Goal: Obtain resource: Obtain resource

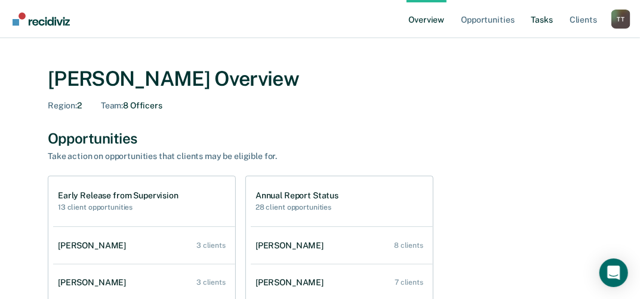
click at [544, 21] on link "Tasks" at bounding box center [542, 19] width 26 height 38
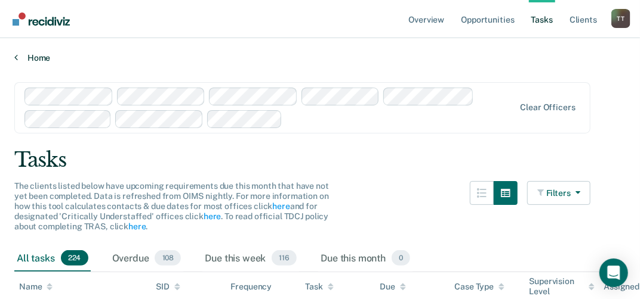
click at [16, 58] on icon at bounding box center [16, 57] width 4 height 10
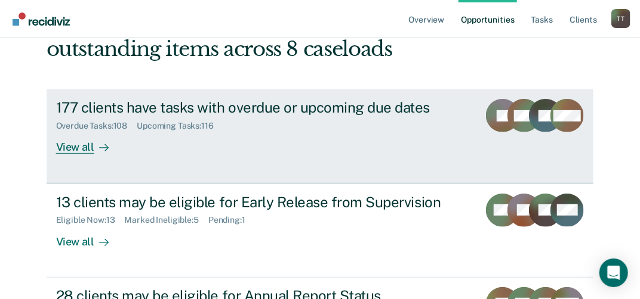
scroll to position [119, 0]
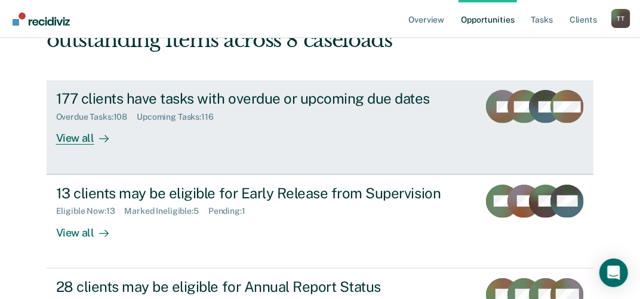
click at [99, 134] on icon at bounding box center [104, 139] width 10 height 10
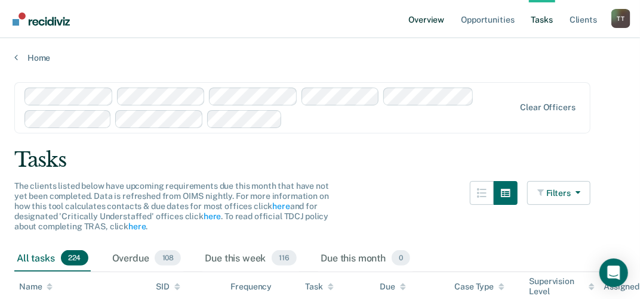
click at [438, 21] on link "Overview" at bounding box center [426, 19] width 41 height 38
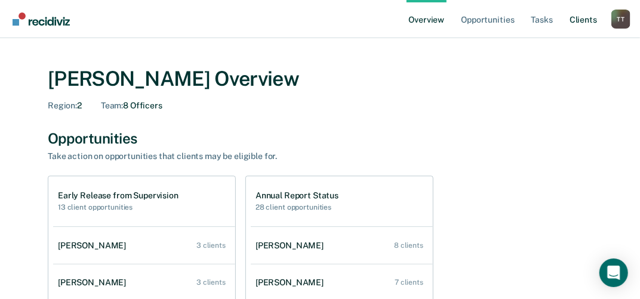
click at [583, 21] on link "Client s" at bounding box center [583, 19] width 32 height 38
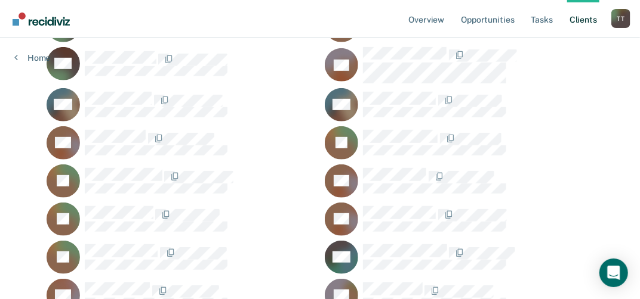
scroll to position [3997, 0]
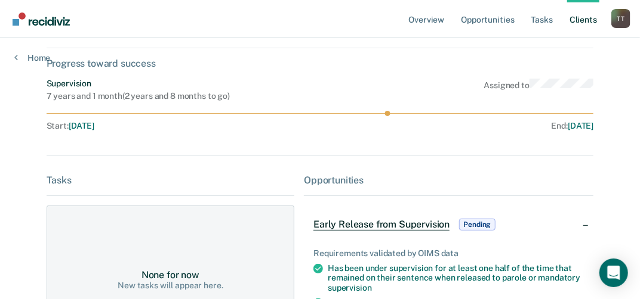
scroll to position [119, 0]
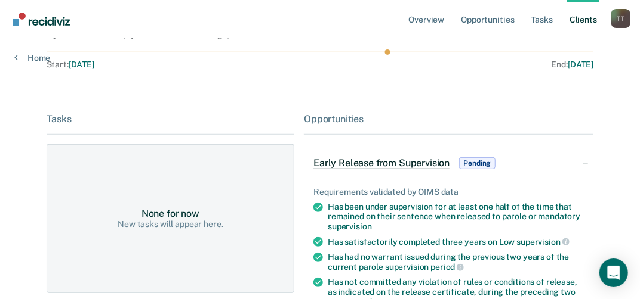
click at [428, 163] on span "Early Release from Supervision" at bounding box center [381, 163] width 136 height 12
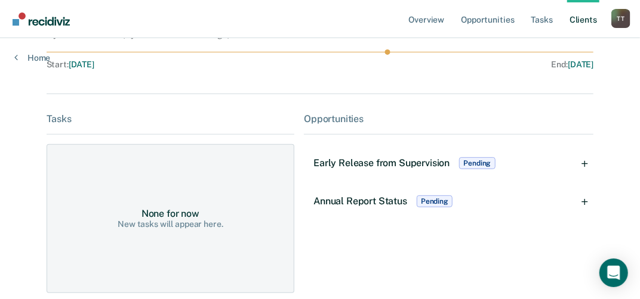
click at [476, 163] on span "Pending" at bounding box center [477, 163] width 36 height 12
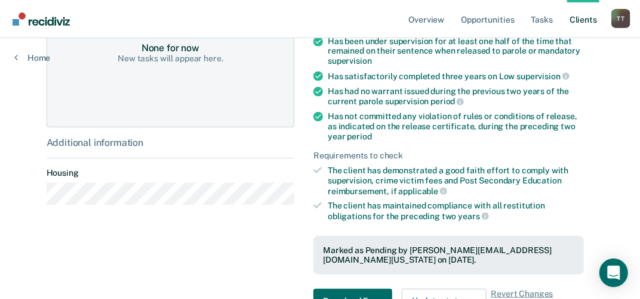
scroll to position [358, 0]
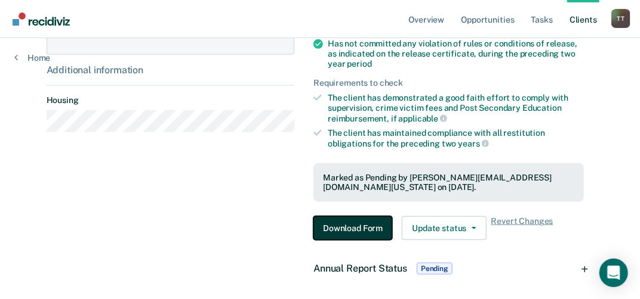
click at [367, 225] on button "Download Form" at bounding box center [352, 229] width 79 height 24
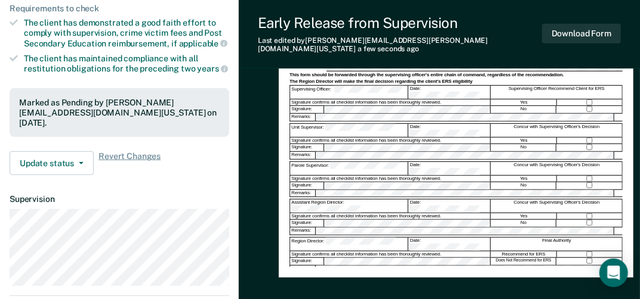
scroll to position [358, 0]
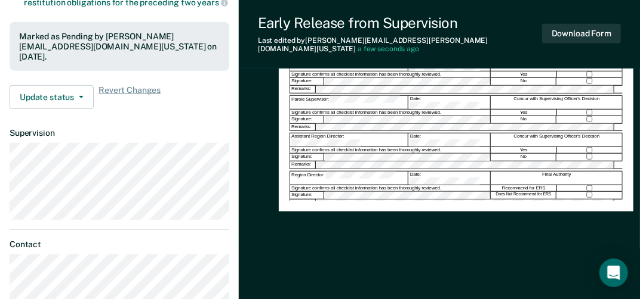
click at [303, 172] on div "Region Director:" at bounding box center [349, 178] width 118 height 13
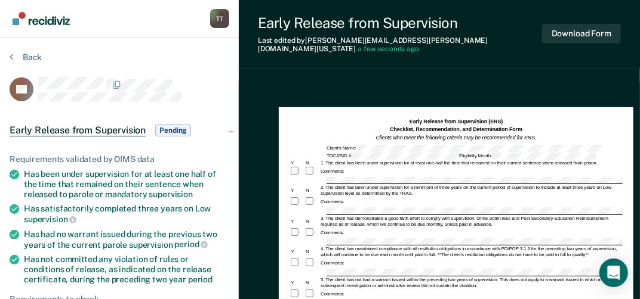
scroll to position [0, 0]
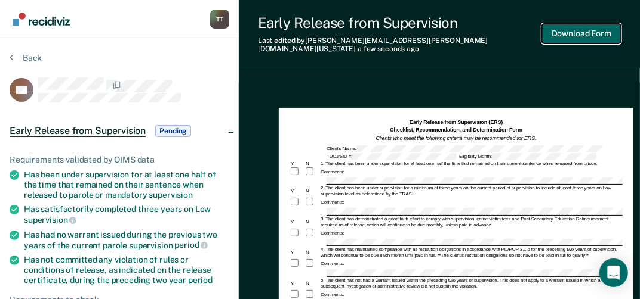
click at [565, 28] on button "Download Form" at bounding box center [581, 34] width 79 height 20
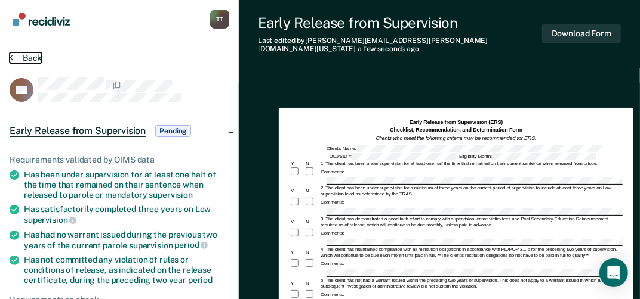
click at [12, 55] on icon at bounding box center [12, 57] width 4 height 10
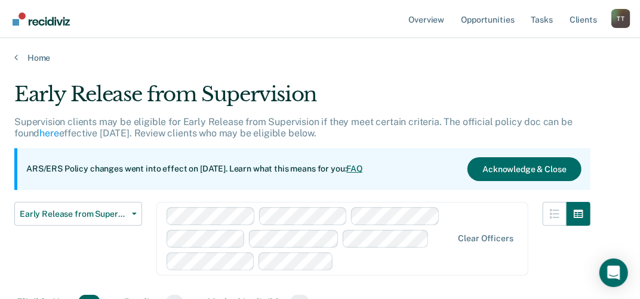
click at [619, 27] on div "T T" at bounding box center [620, 18] width 19 height 19
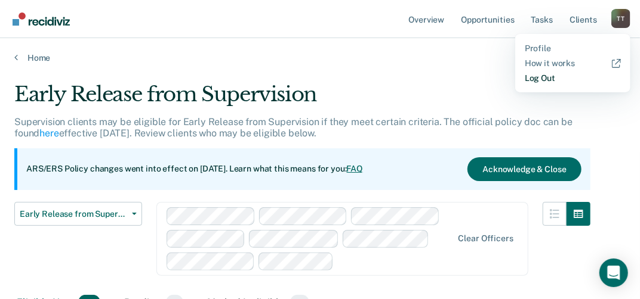
click at [550, 78] on link "Log Out" at bounding box center [572, 78] width 96 height 10
